Goal: Transaction & Acquisition: Purchase product/service

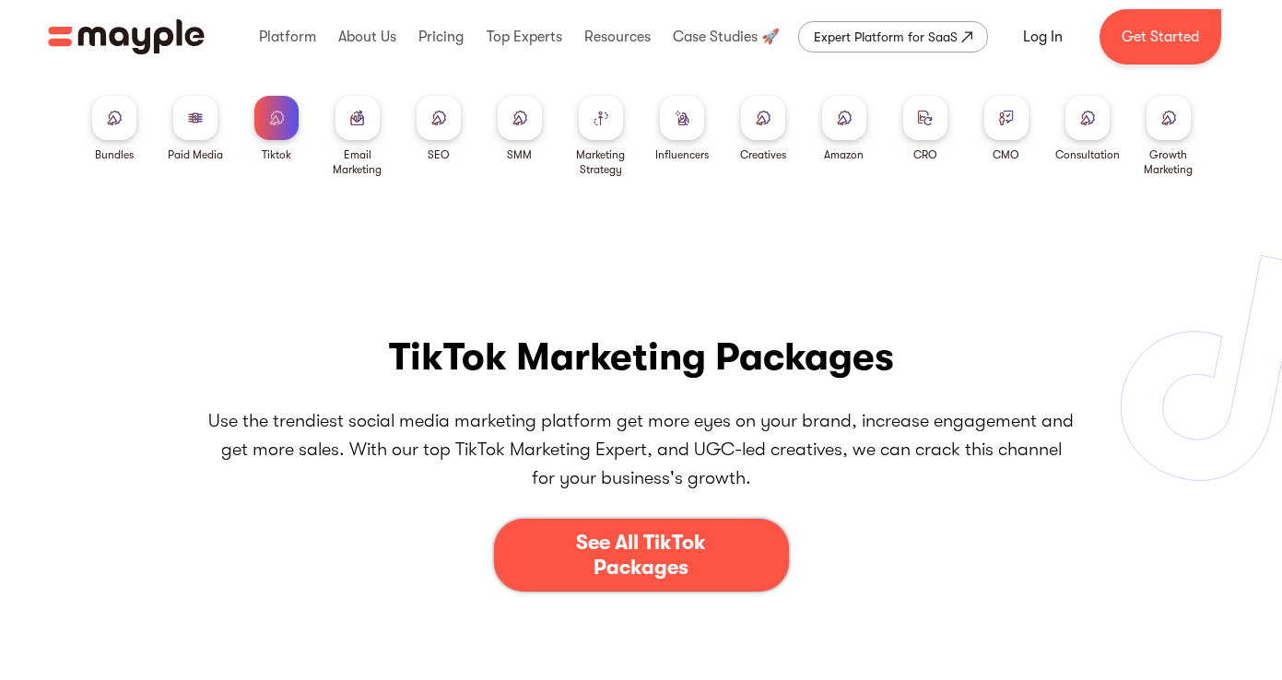
click at [528, 583] on link "See All TikTok Packages" at bounding box center [641, 555] width 295 height 73
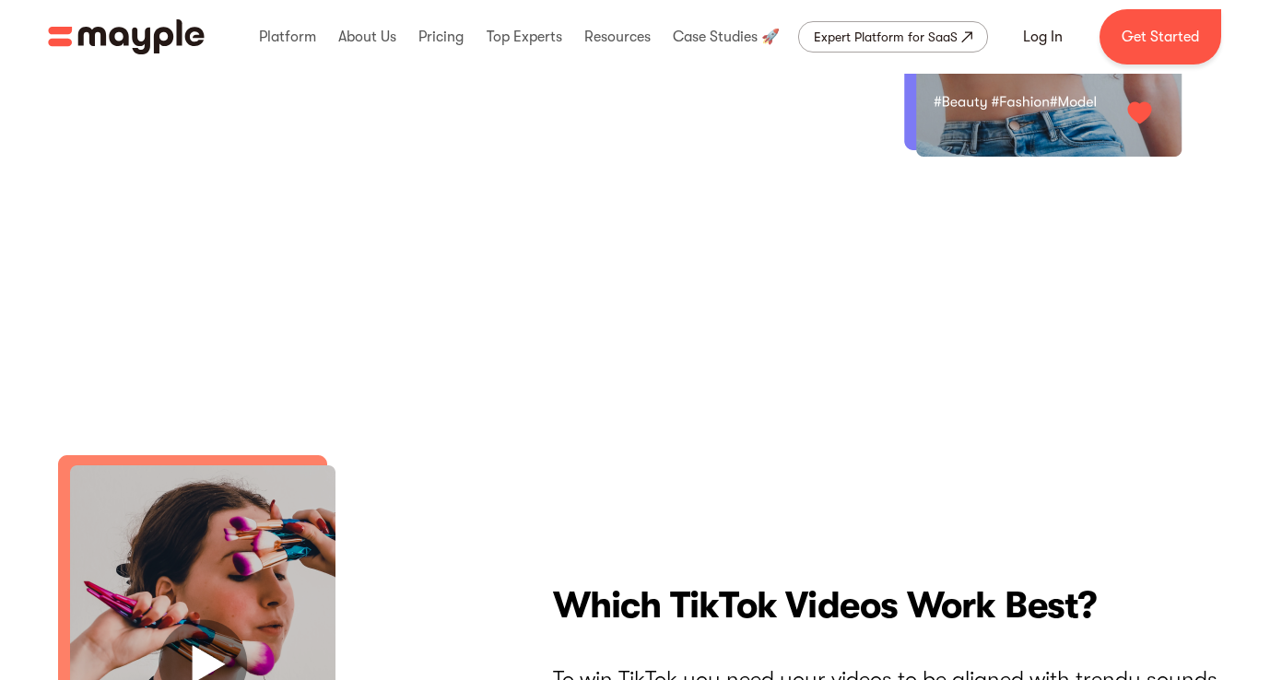
scroll to position [3593, 0]
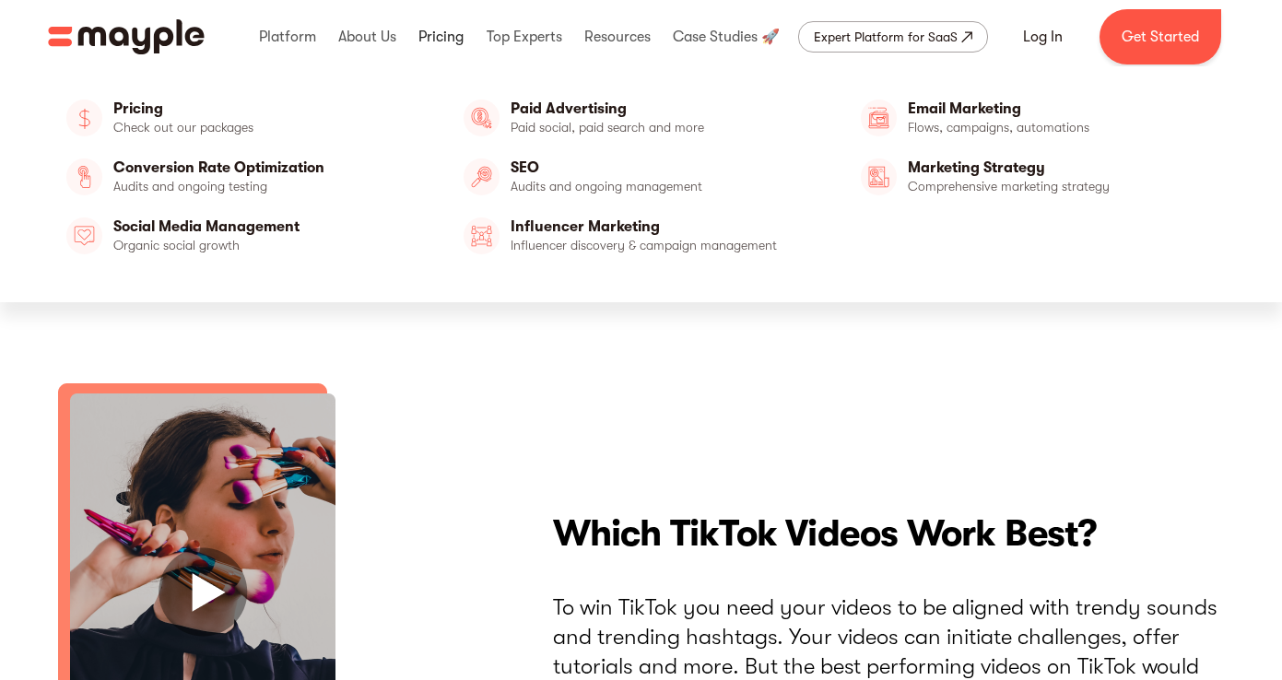
click at [432, 33] on link at bounding box center [441, 36] width 54 height 59
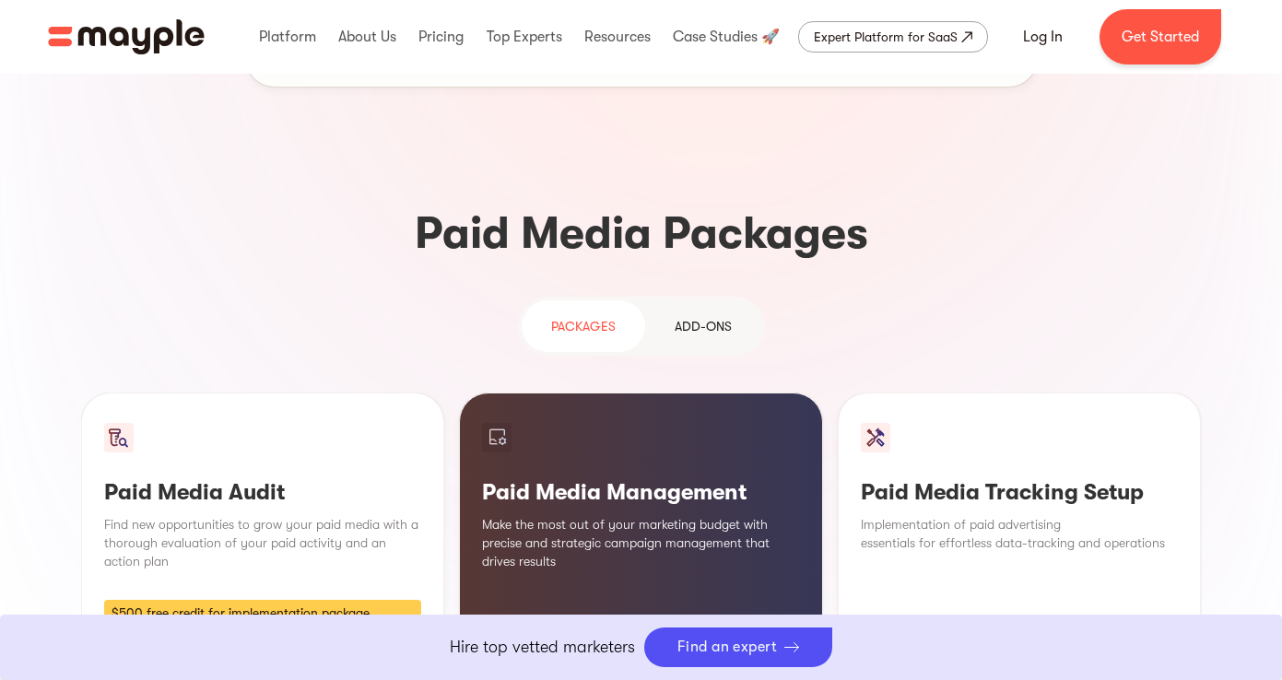
scroll to position [1494, 0]
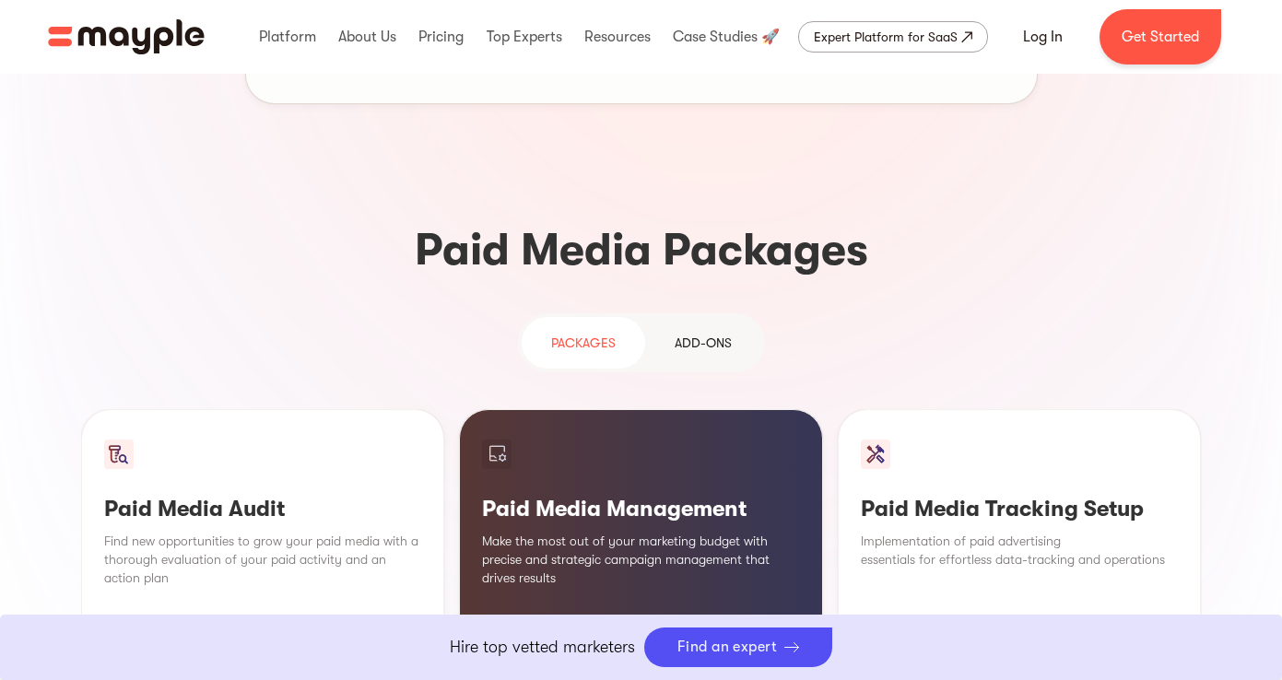
click at [722, 332] on div "Add-ons" at bounding box center [703, 343] width 57 height 22
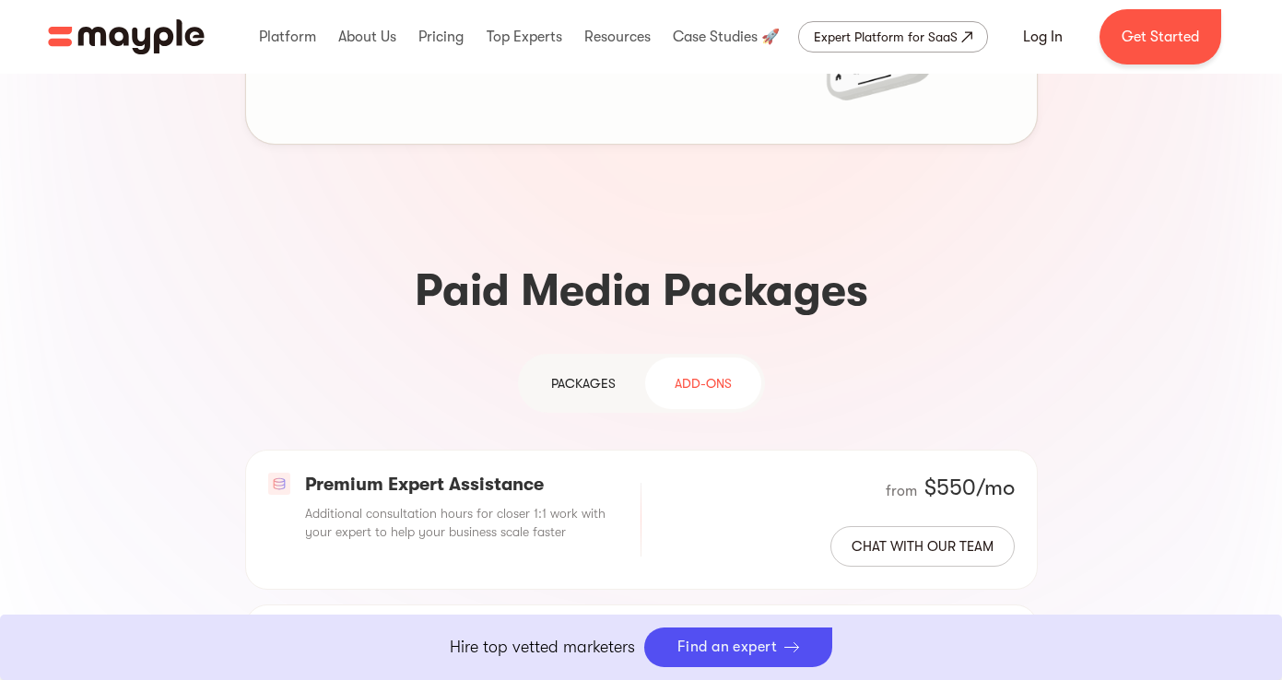
scroll to position [1432, 0]
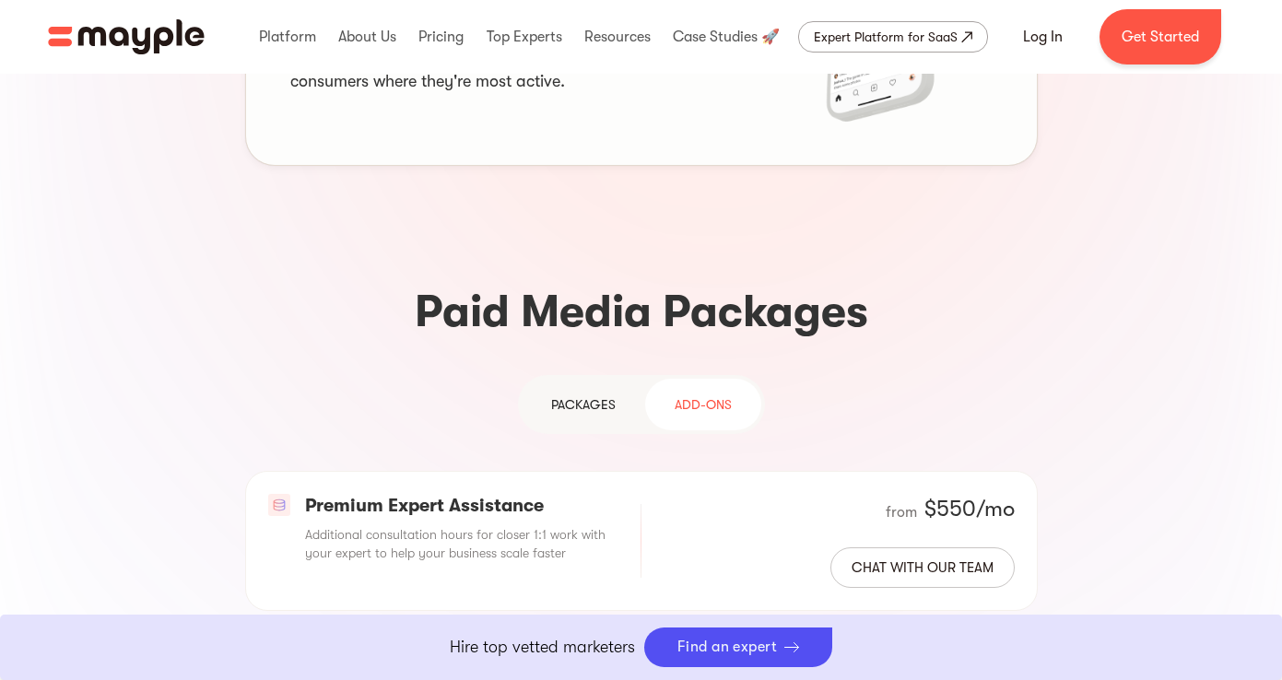
click at [572, 379] on link "PAckages" at bounding box center [584, 405] width 124 height 52
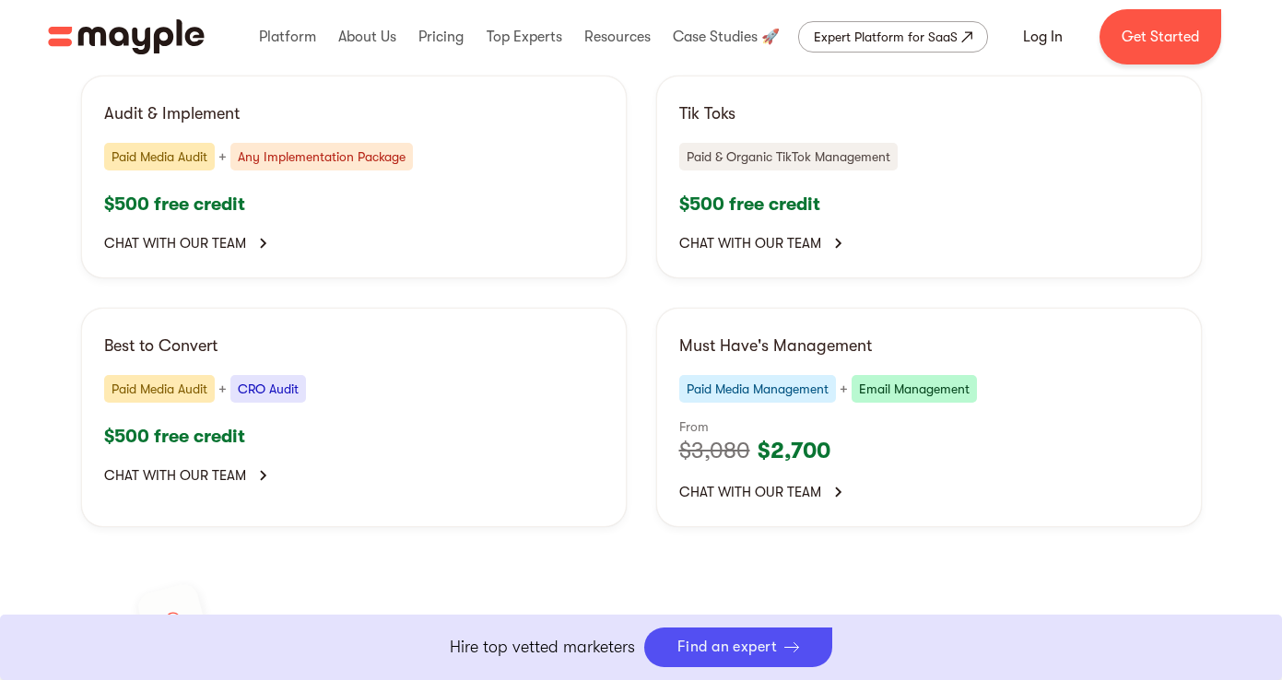
scroll to position [3836, 0]
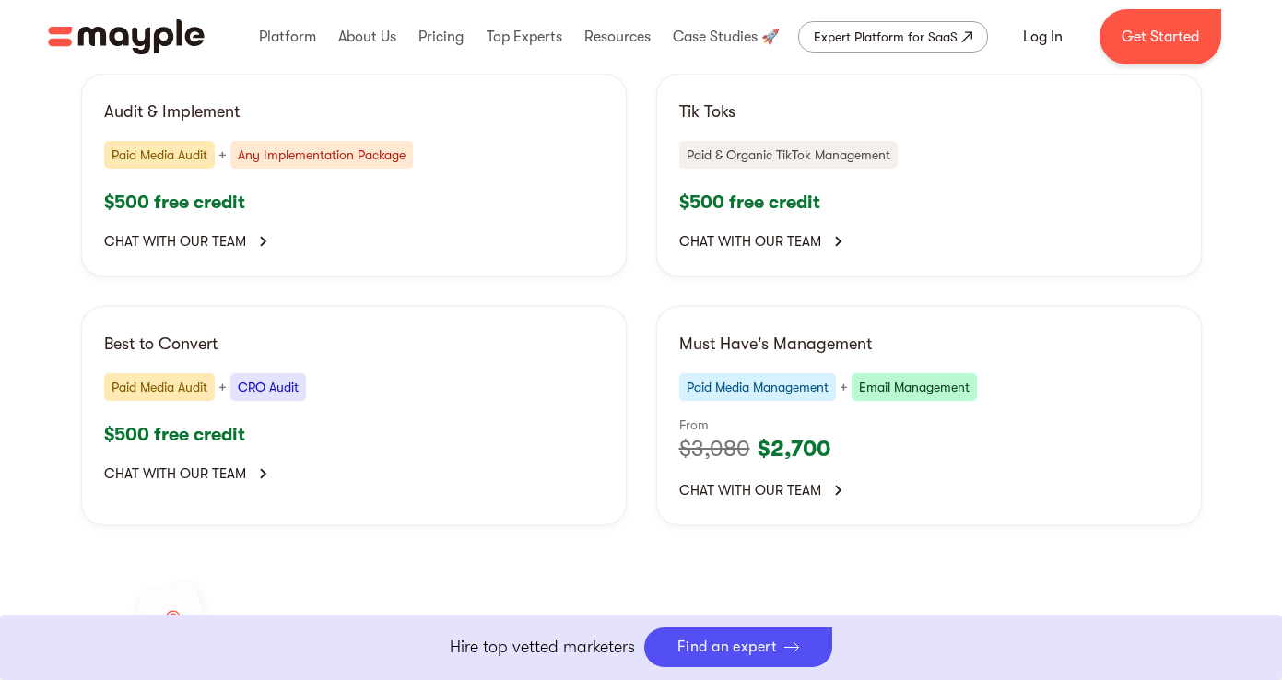
click at [160, 604] on img at bounding box center [172, 617] width 26 height 26
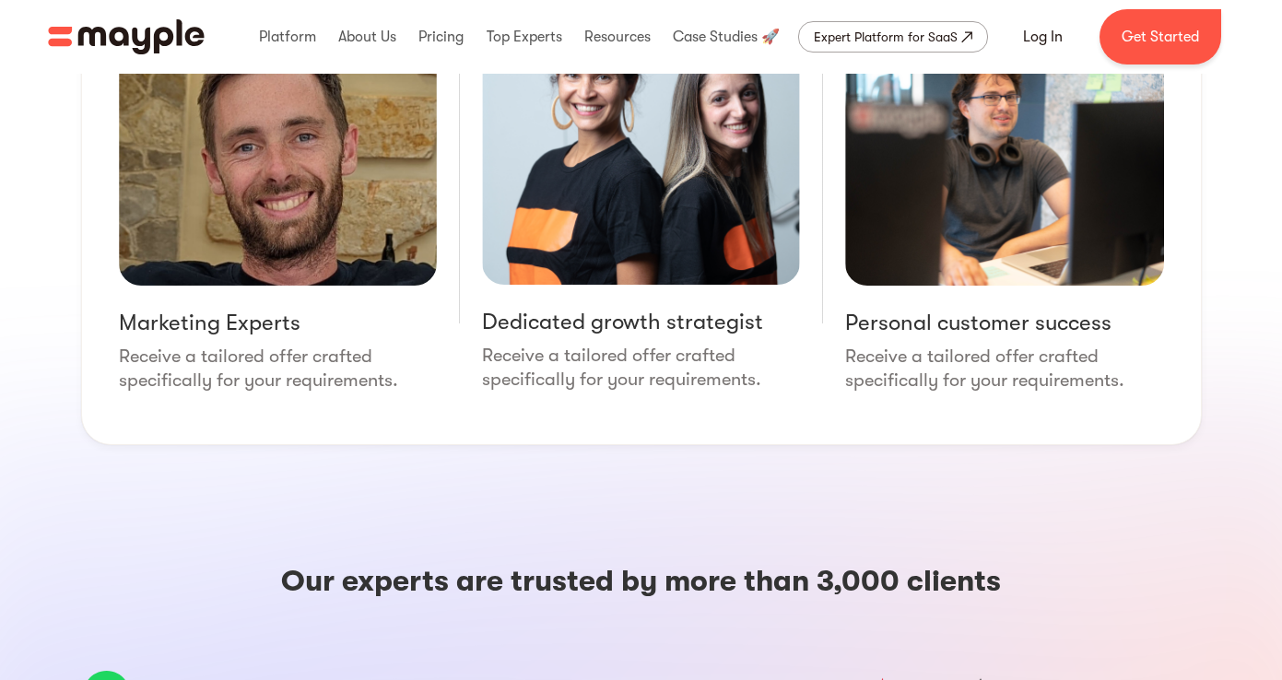
scroll to position [0, 0]
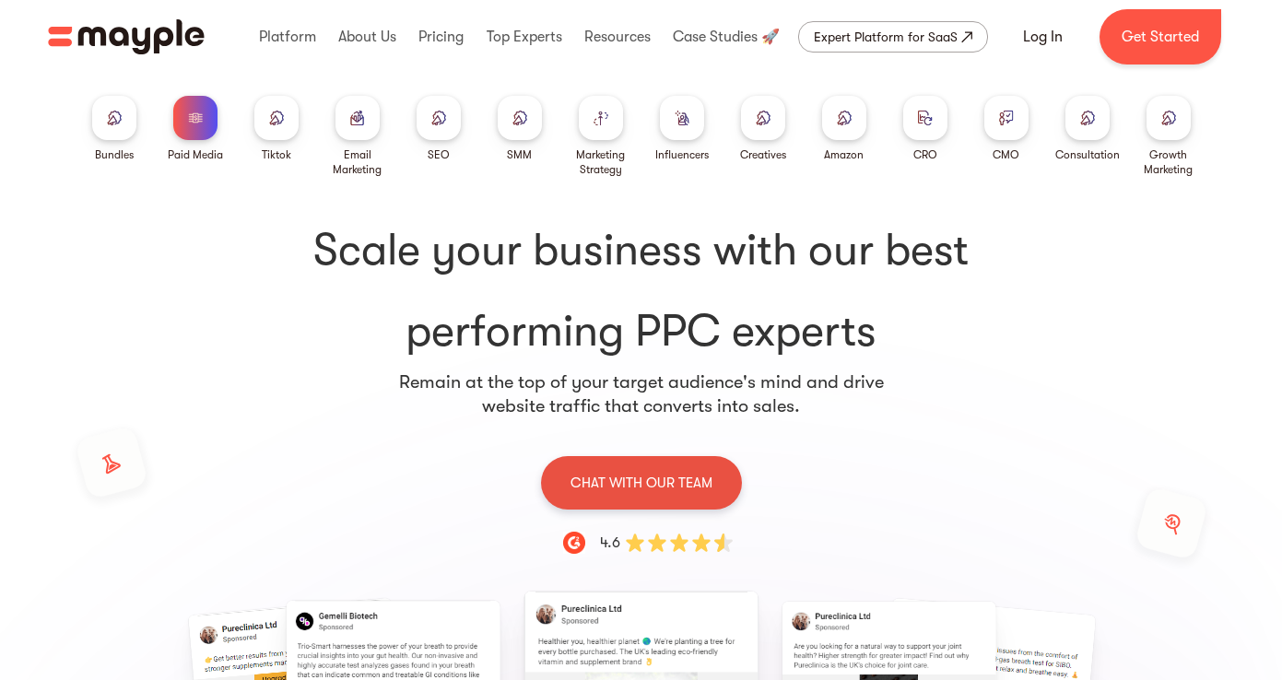
click at [671, 470] on div "CHAT WITH OUR TEAM" at bounding box center [641, 482] width 201 height 53
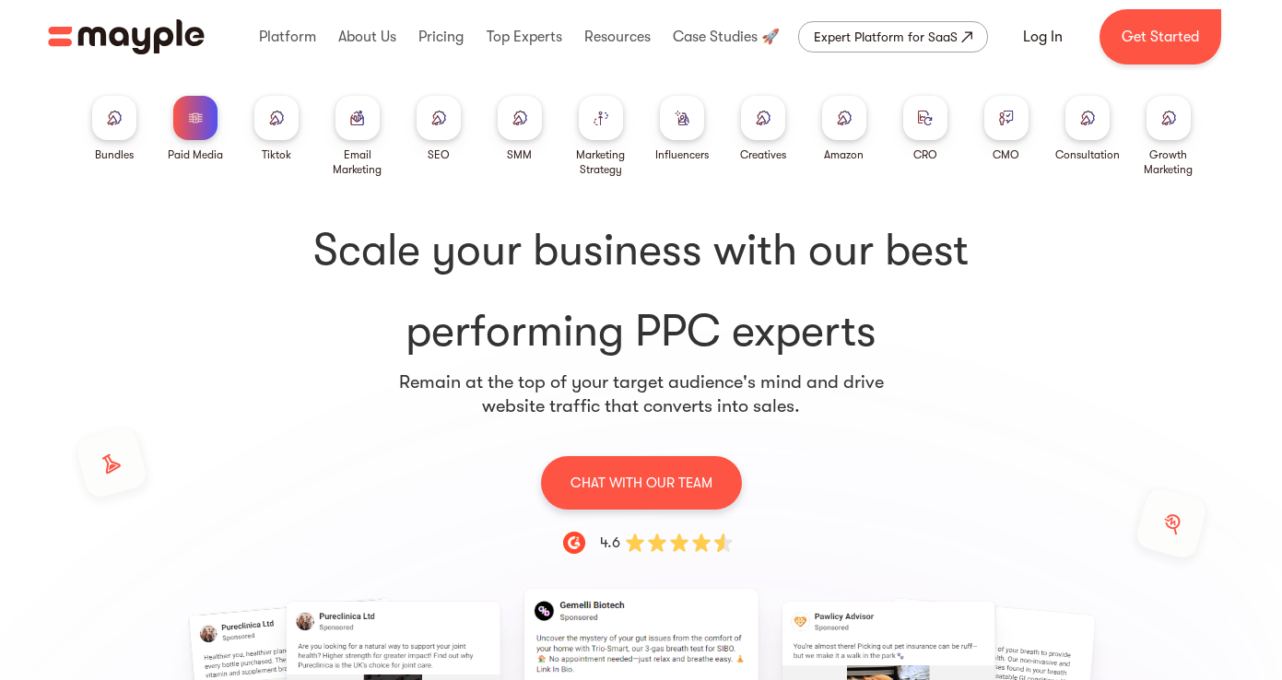
click at [284, 135] on div at bounding box center [276, 118] width 44 height 44
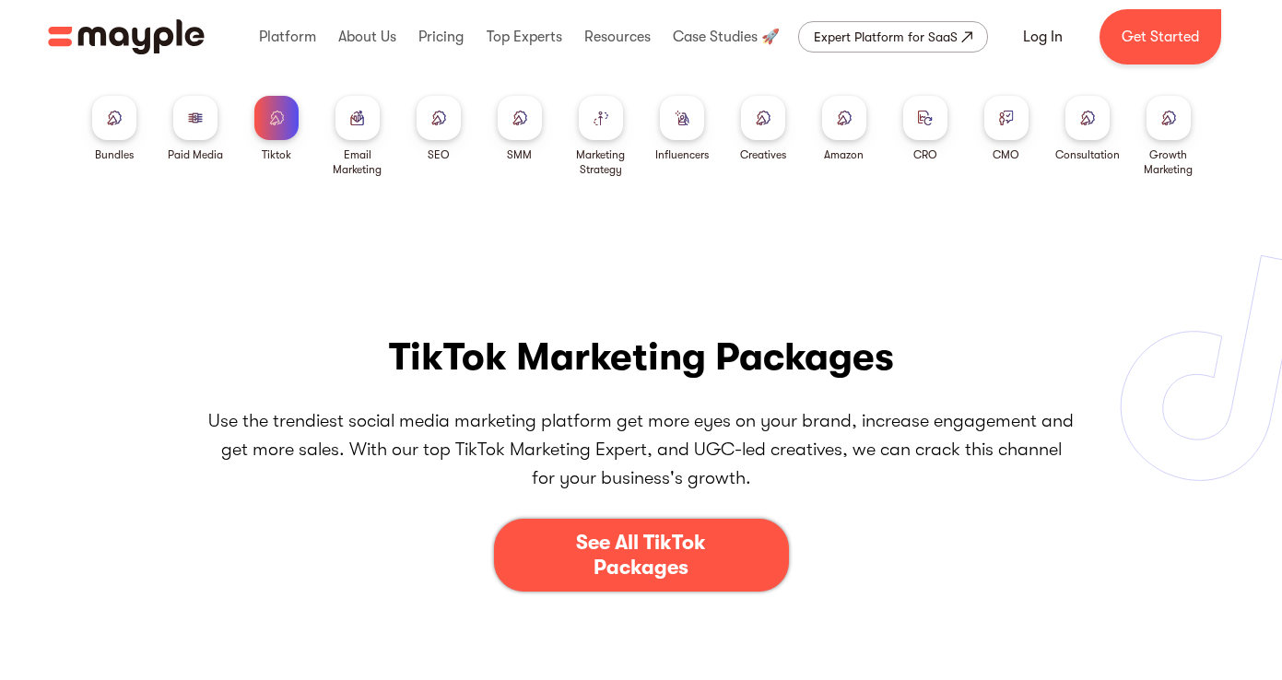
click at [641, 561] on div "See All TikTok Packages" at bounding box center [641, 555] width 183 height 49
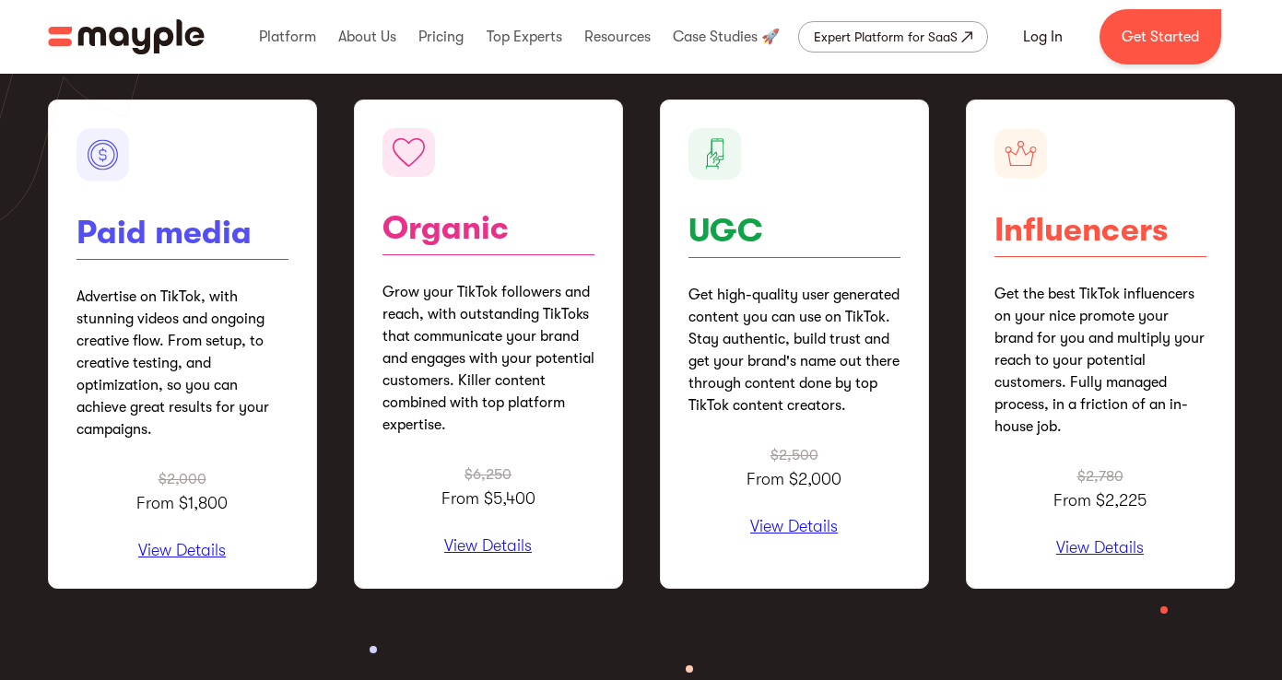
scroll to position [2271, 0]
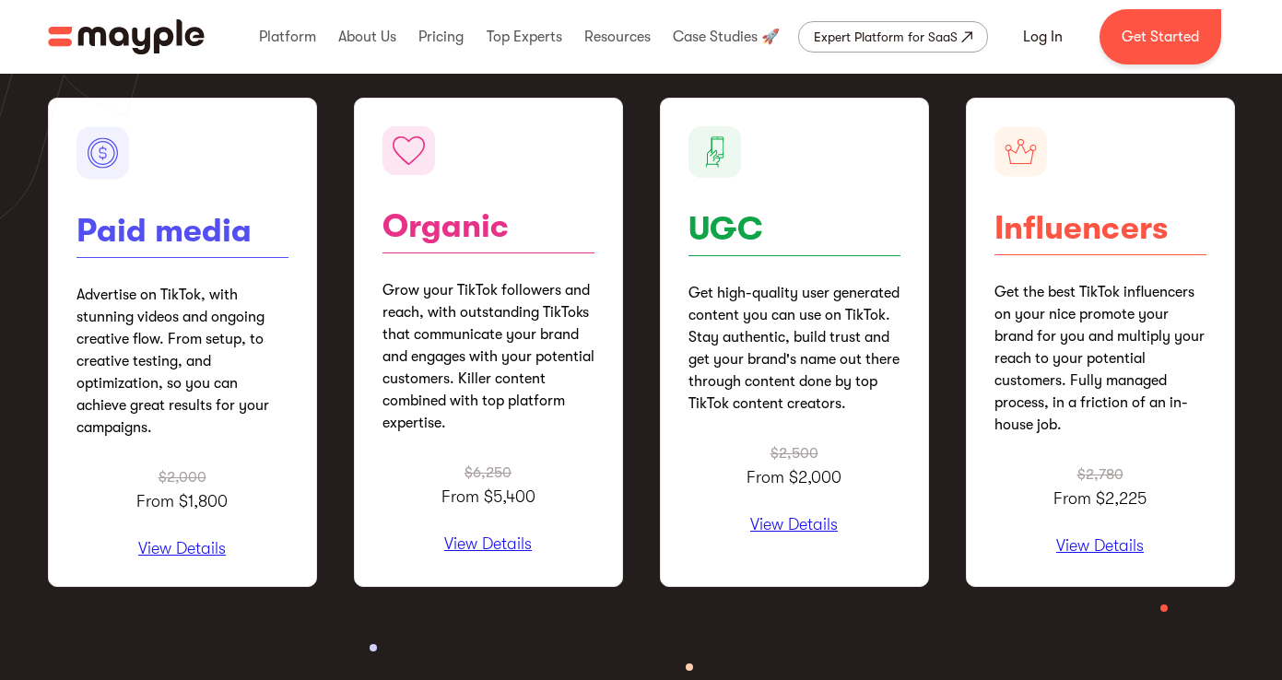
click at [786, 535] on p "View Details" at bounding box center [795, 525] width 212 height 18
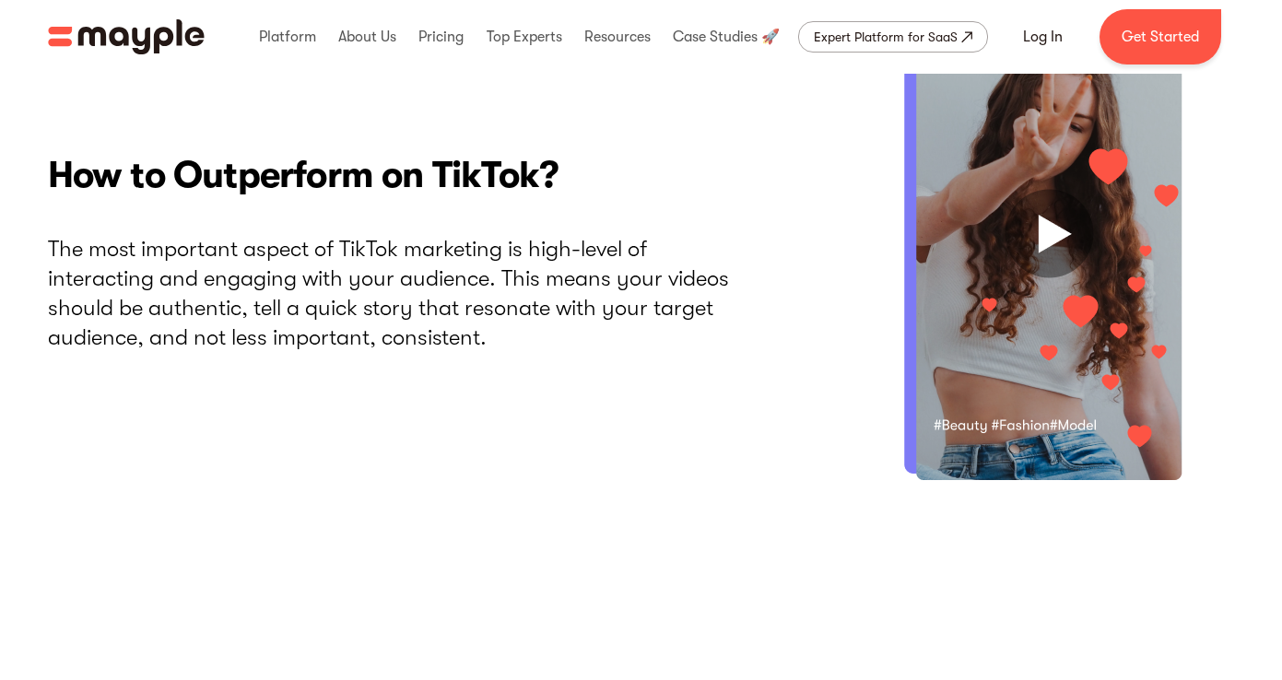
scroll to position [4337, 0]
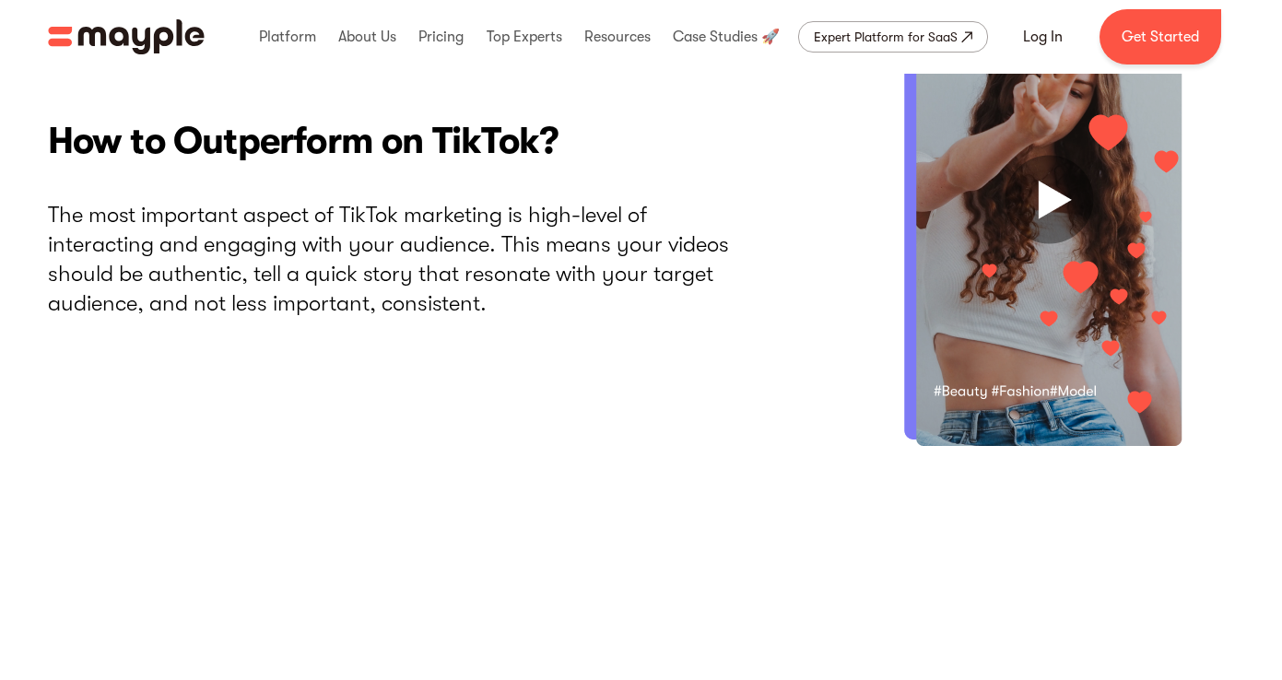
click at [904, 35] on div "Expert Platform for SaaS" at bounding box center [886, 37] width 144 height 22
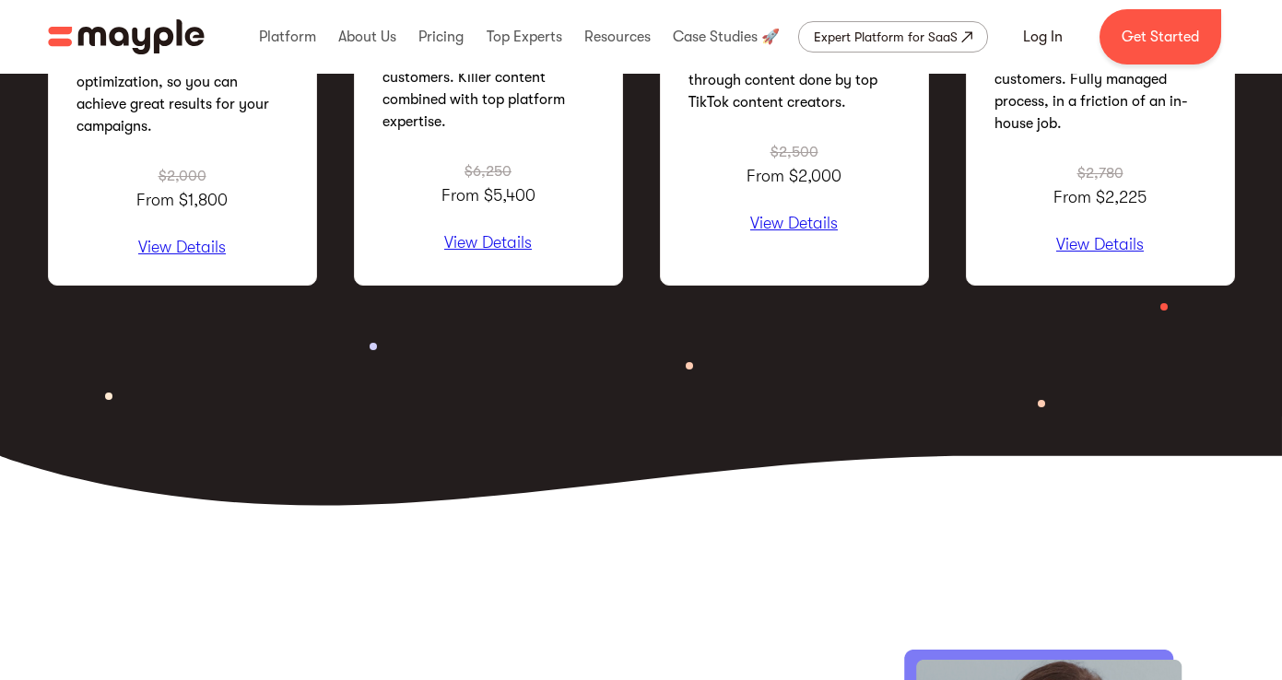
scroll to position [2574, 0]
